Goal: Find specific page/section: Find specific page/section

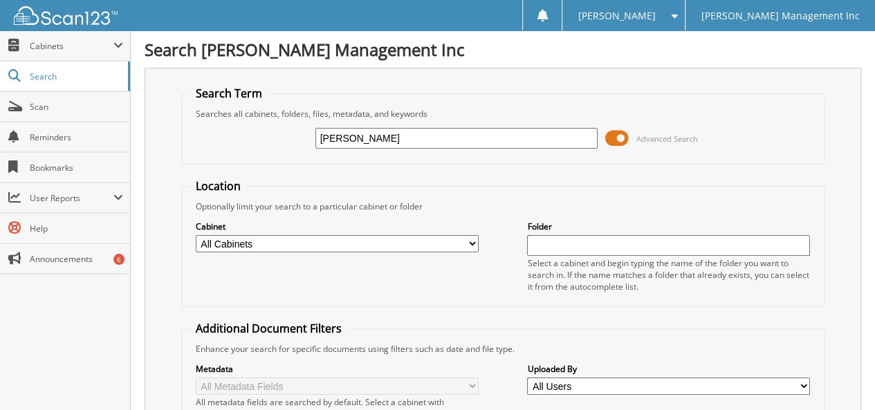
type input "[PERSON_NAME]"
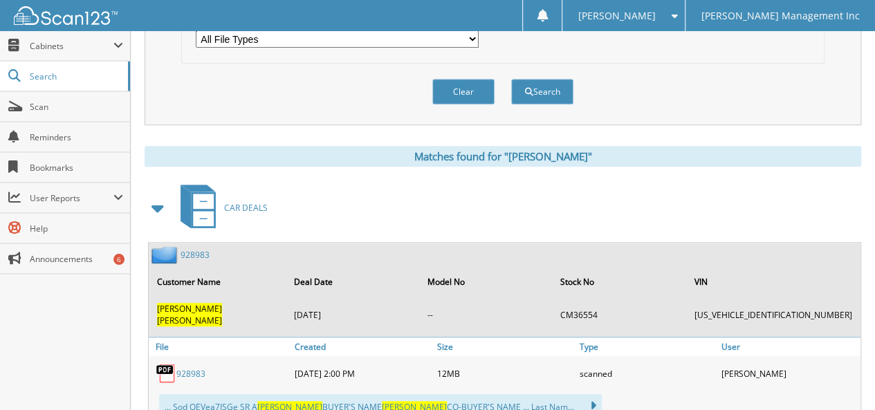
scroll to position [623, 0]
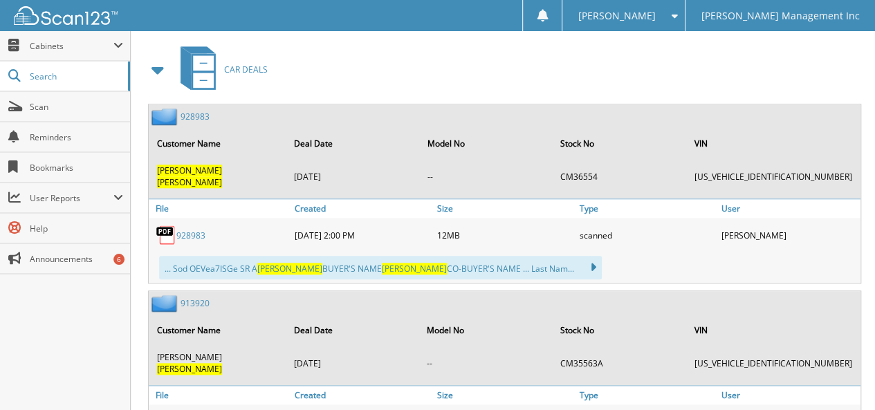
click at [185, 230] on link "928983" at bounding box center [190, 236] width 29 height 12
